Goal: Task Accomplishment & Management: Complete application form

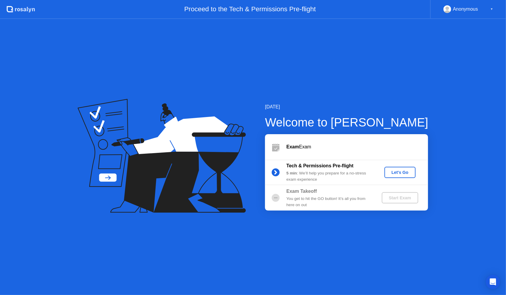
click at [400, 173] on div "Let's Go" at bounding box center [400, 172] width 26 height 5
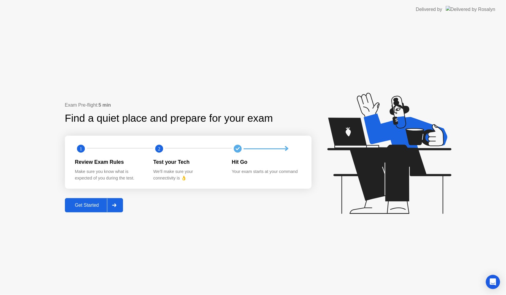
click at [116, 209] on div at bounding box center [114, 206] width 14 height 14
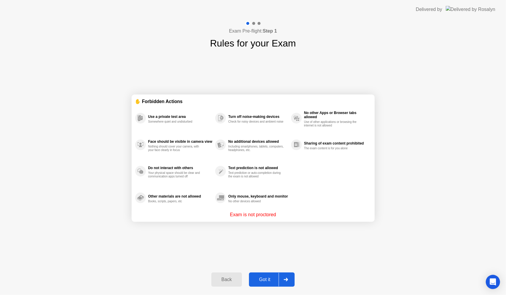
click at [283, 277] on div at bounding box center [286, 280] width 14 height 14
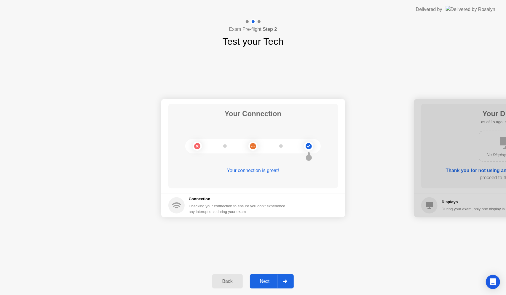
click at [280, 282] on div at bounding box center [285, 282] width 14 height 14
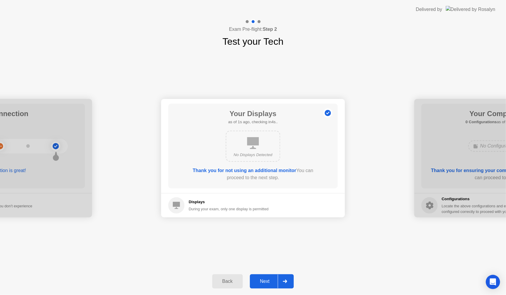
click at [282, 277] on div at bounding box center [285, 282] width 14 height 14
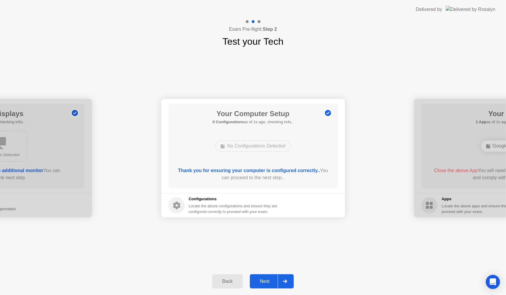
click at [282, 277] on div at bounding box center [285, 282] width 14 height 14
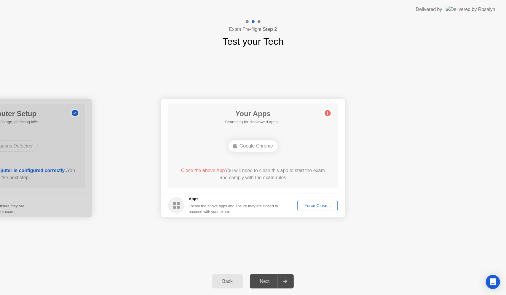
click at [312, 205] on div "Force Close..." at bounding box center [318, 205] width 36 height 5
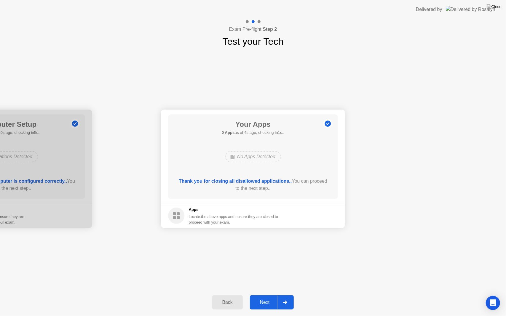
click at [275, 295] on div "Next" at bounding box center [265, 302] width 26 height 5
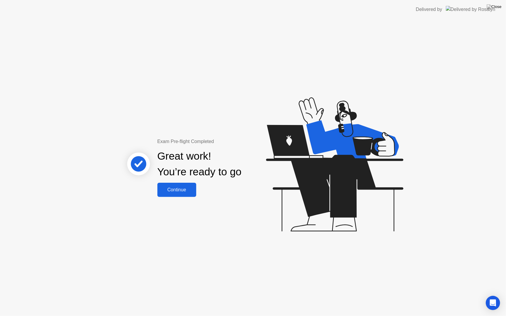
click at [183, 189] on div "Continue" at bounding box center [176, 189] width 35 height 5
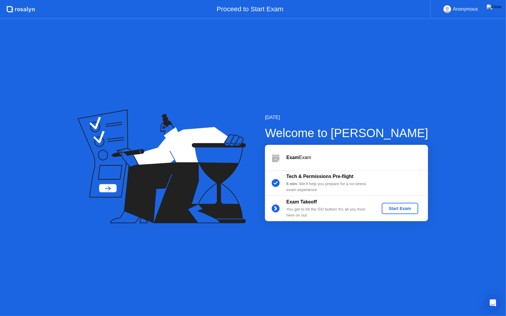
click at [395, 210] on div "Start Exam" at bounding box center [400, 208] width 32 height 5
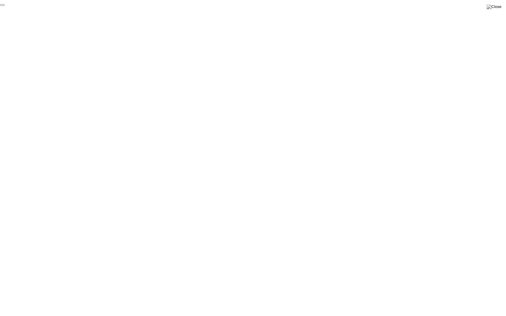
click div "End Proctoring Session"
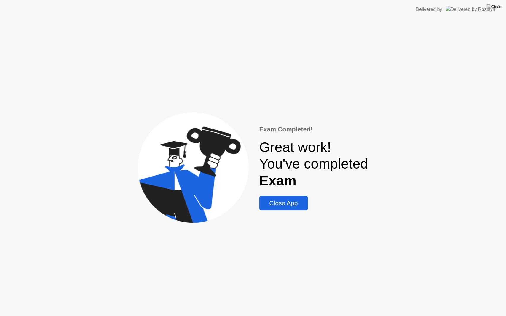
click at [276, 201] on div "Close App" at bounding box center [283, 203] width 45 height 7
